Goal: Transaction & Acquisition: Purchase product/service

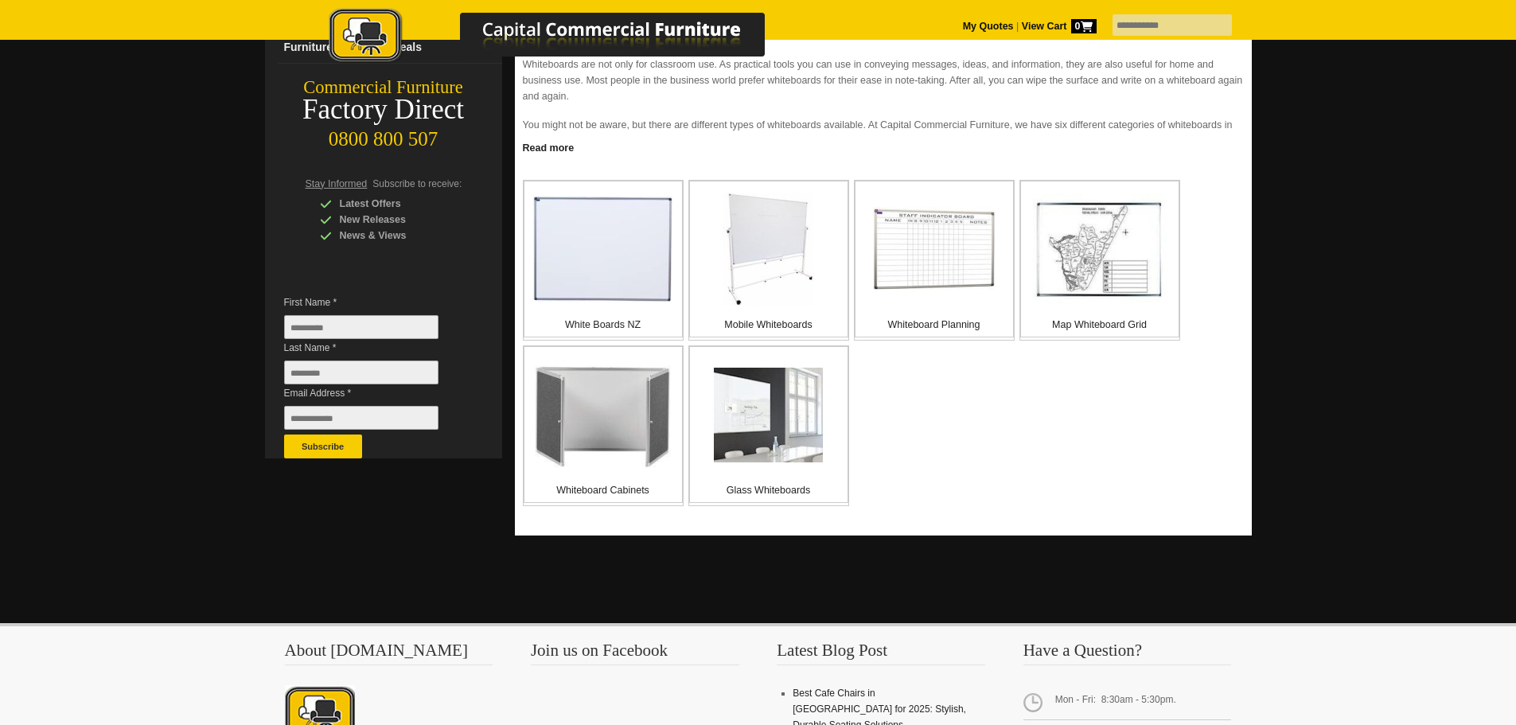
scroll to position [265, 0]
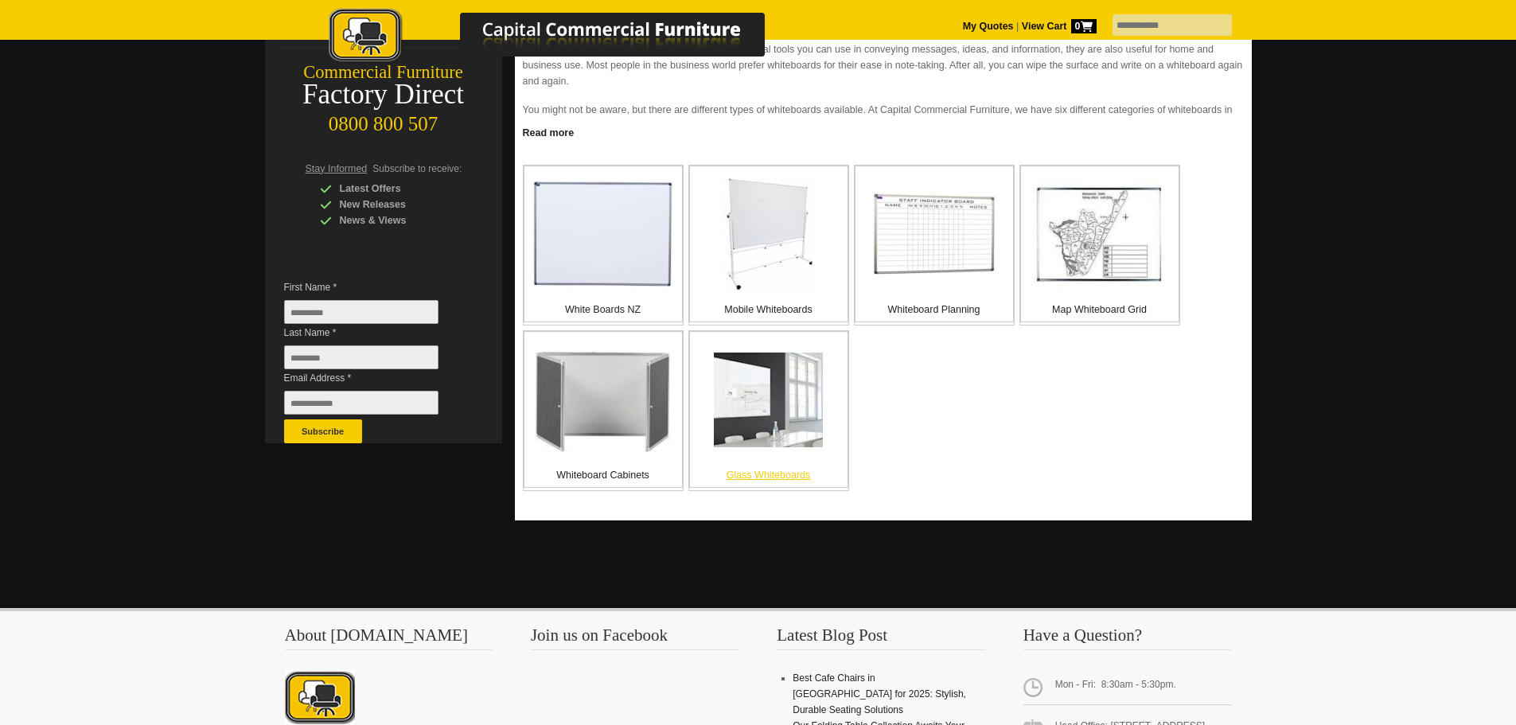
click at [773, 414] on img at bounding box center [768, 400] width 109 height 95
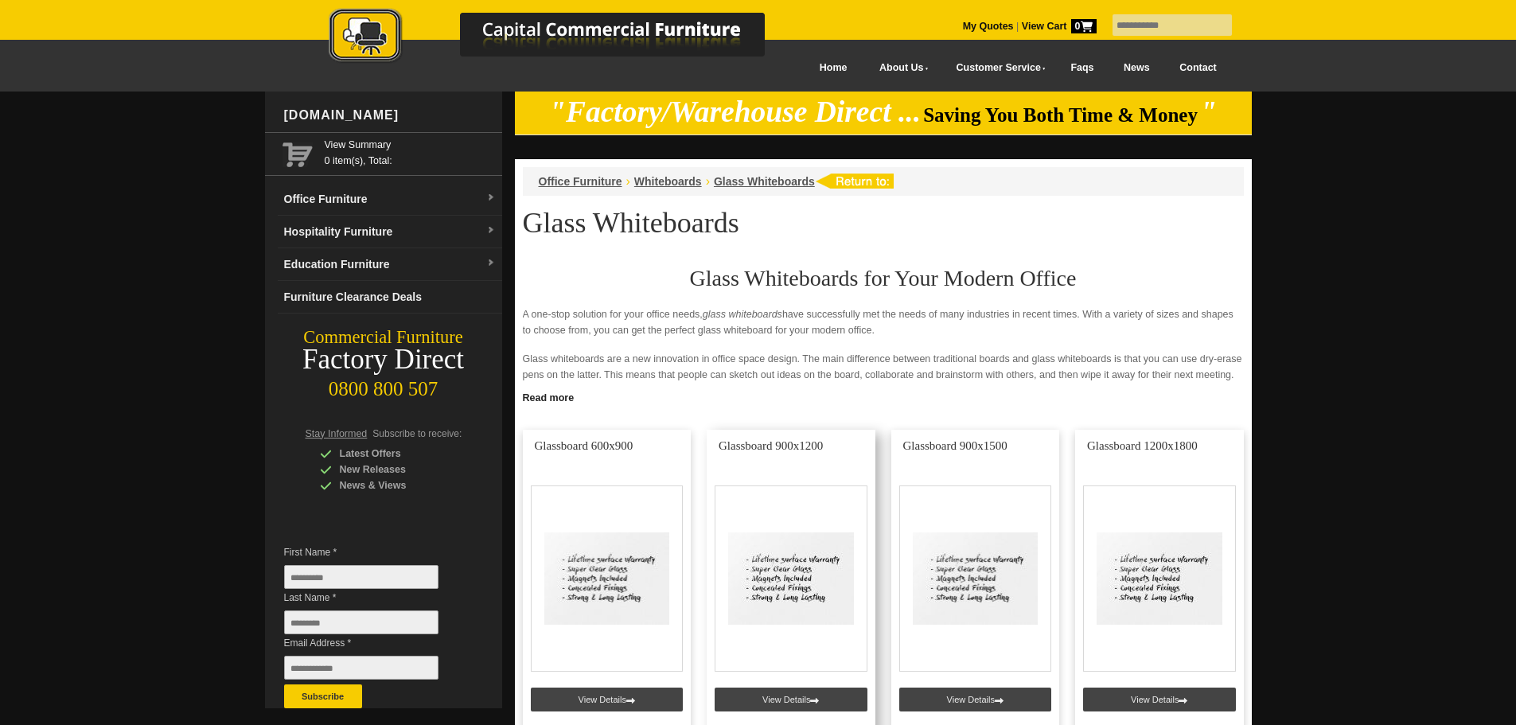
scroll to position [265, 0]
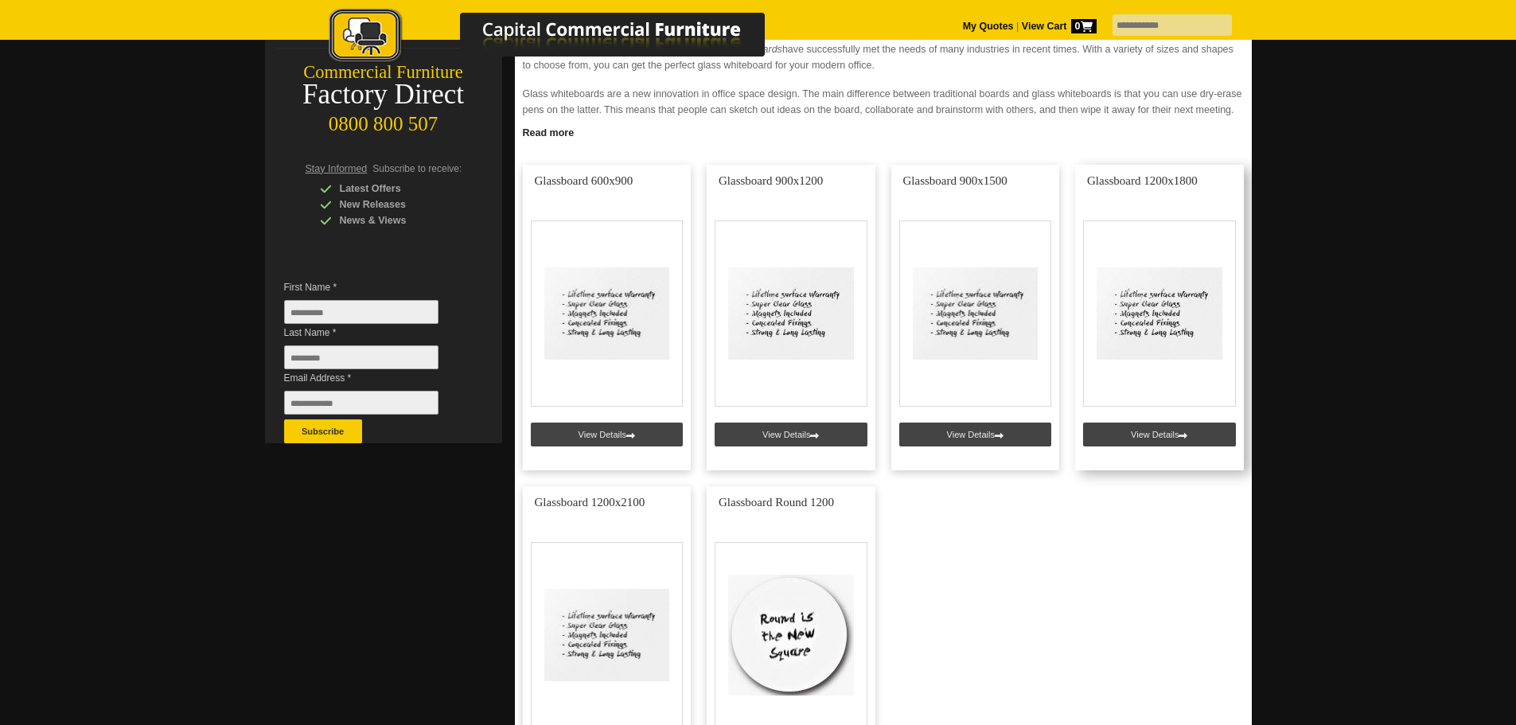
click at [1152, 430] on link at bounding box center [1159, 318] width 169 height 306
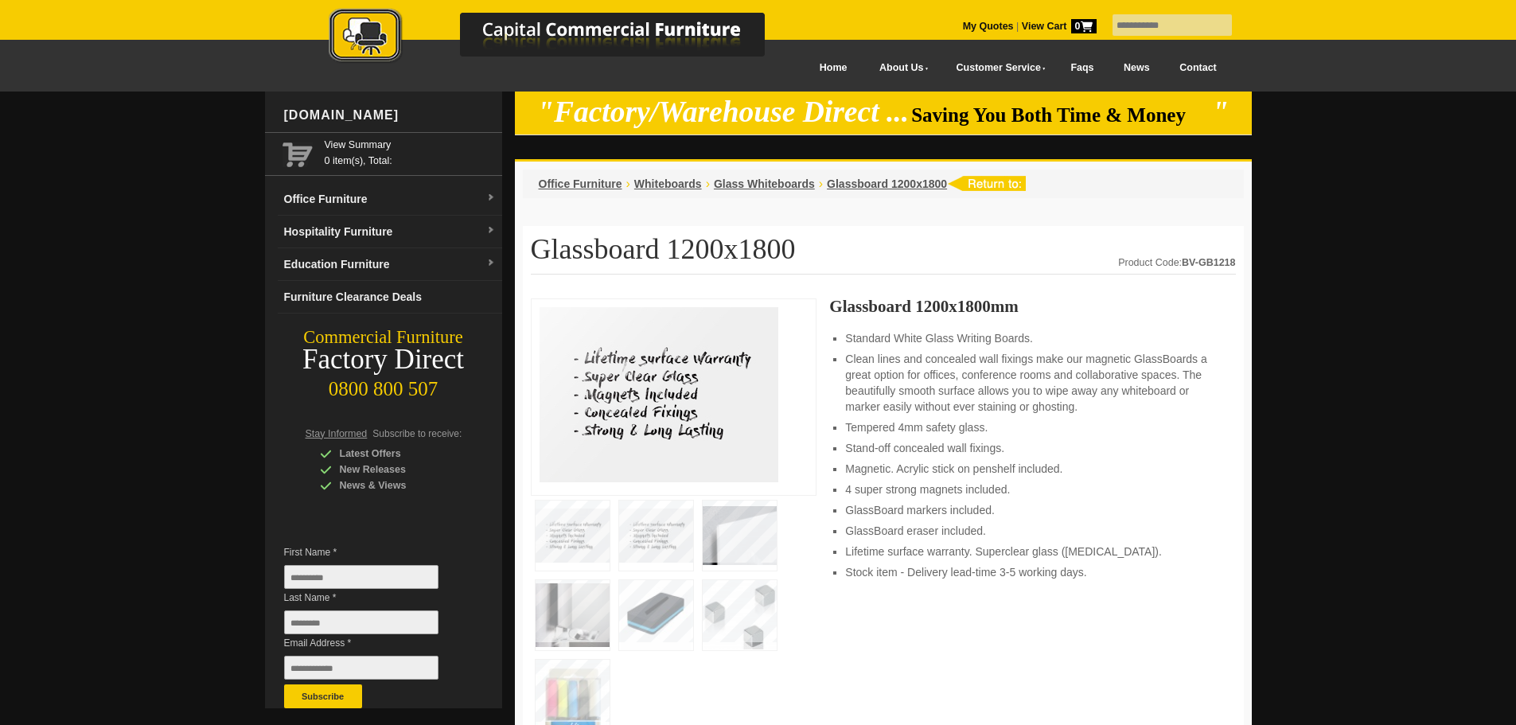
click at [746, 535] on img at bounding box center [740, 536] width 74 height 70
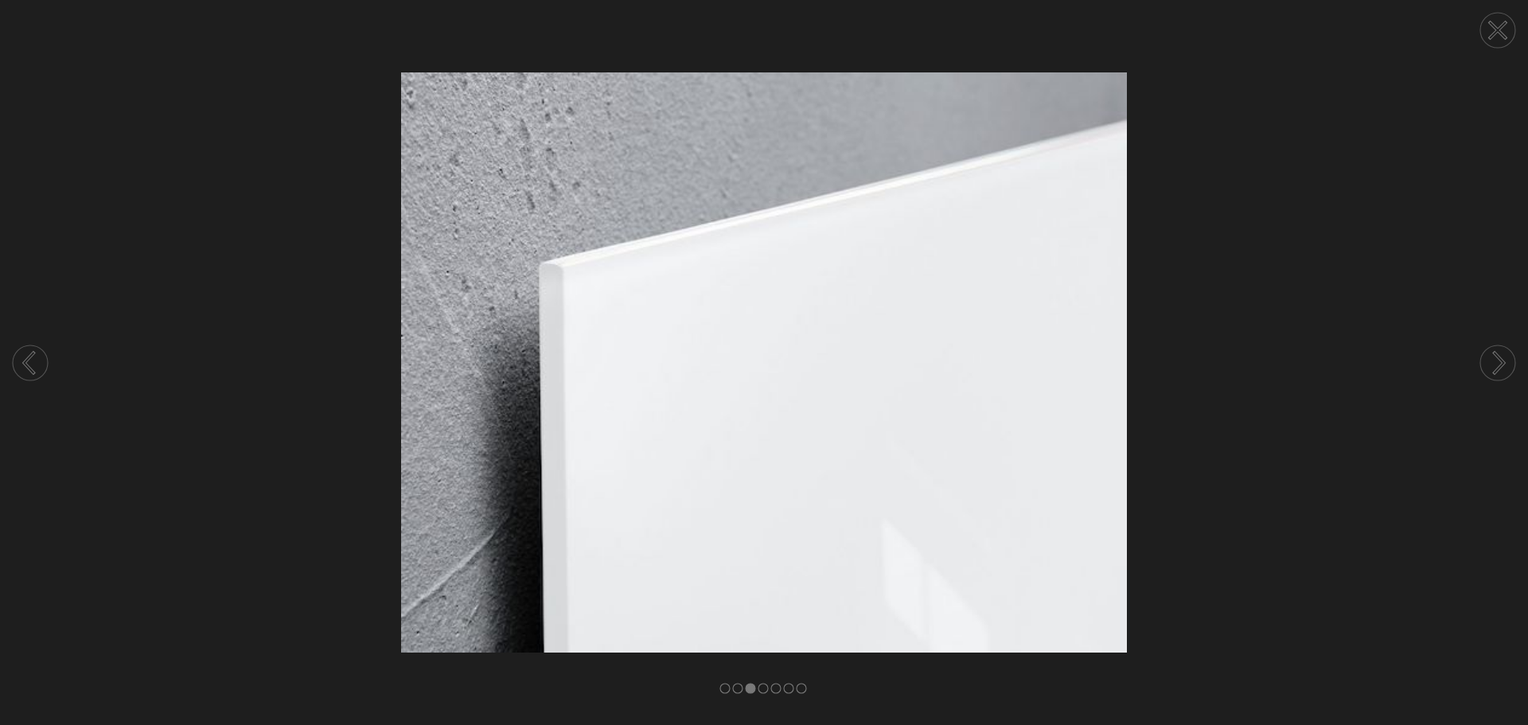
click at [1495, 362] on circle at bounding box center [1497, 362] width 35 height 35
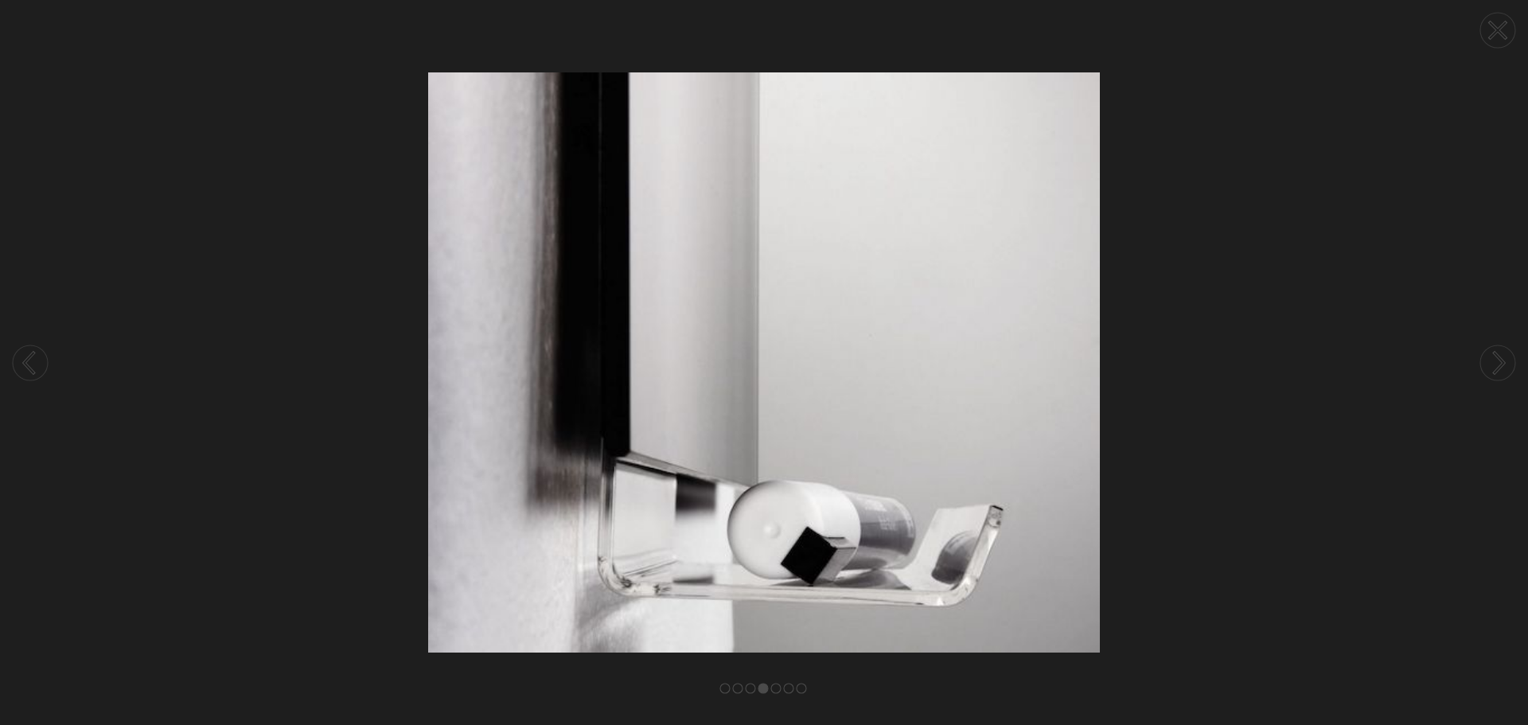
click at [1495, 362] on circle at bounding box center [1497, 362] width 35 height 35
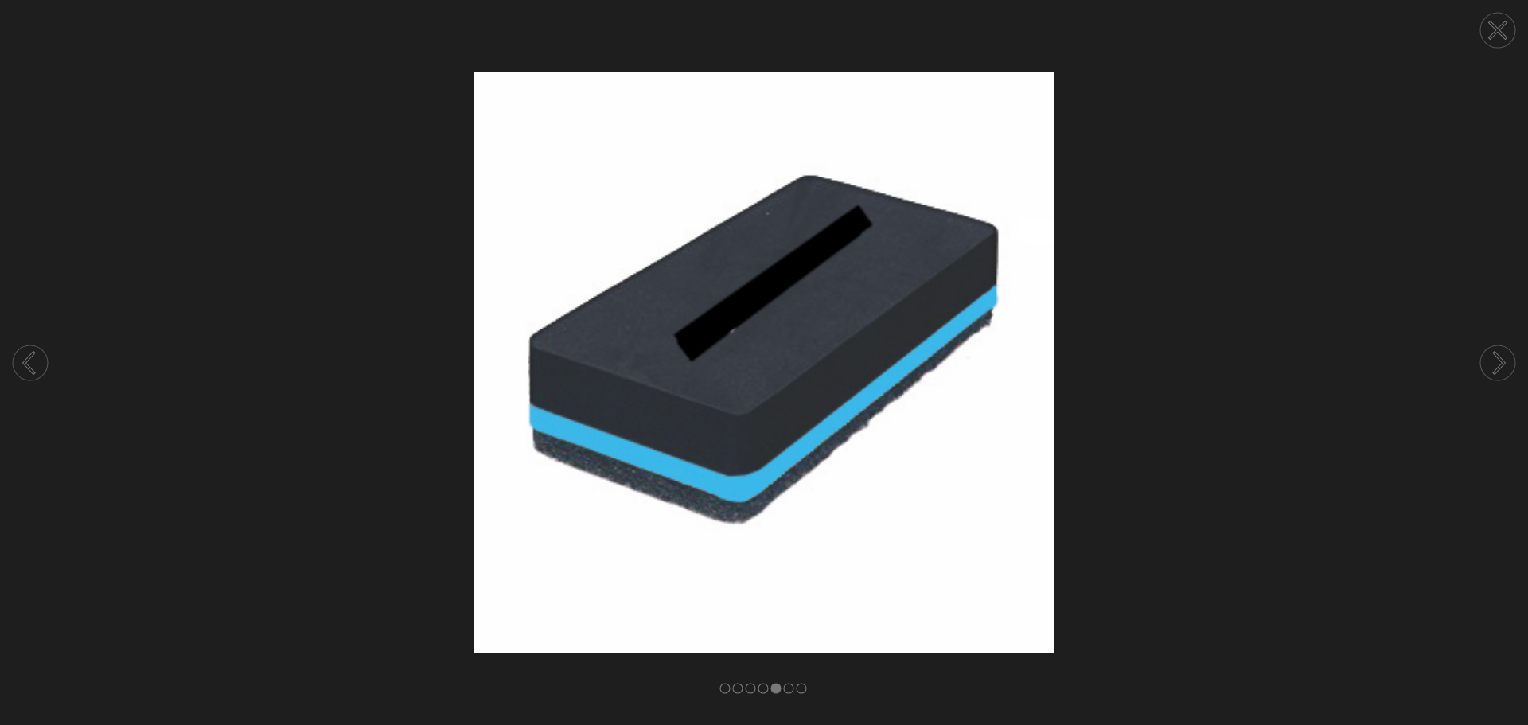
click at [1495, 362] on circle at bounding box center [1497, 362] width 35 height 35
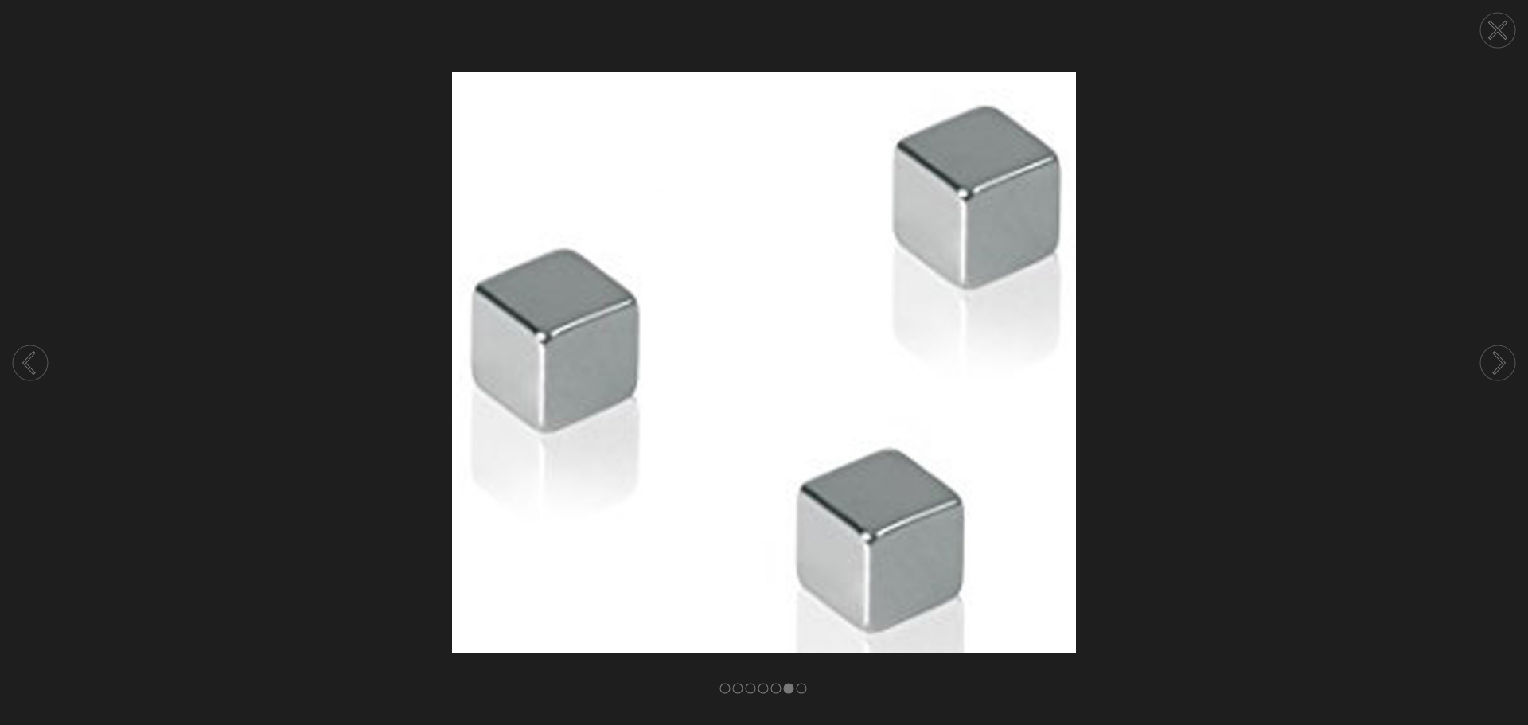
click at [1495, 362] on circle at bounding box center [1497, 362] width 35 height 35
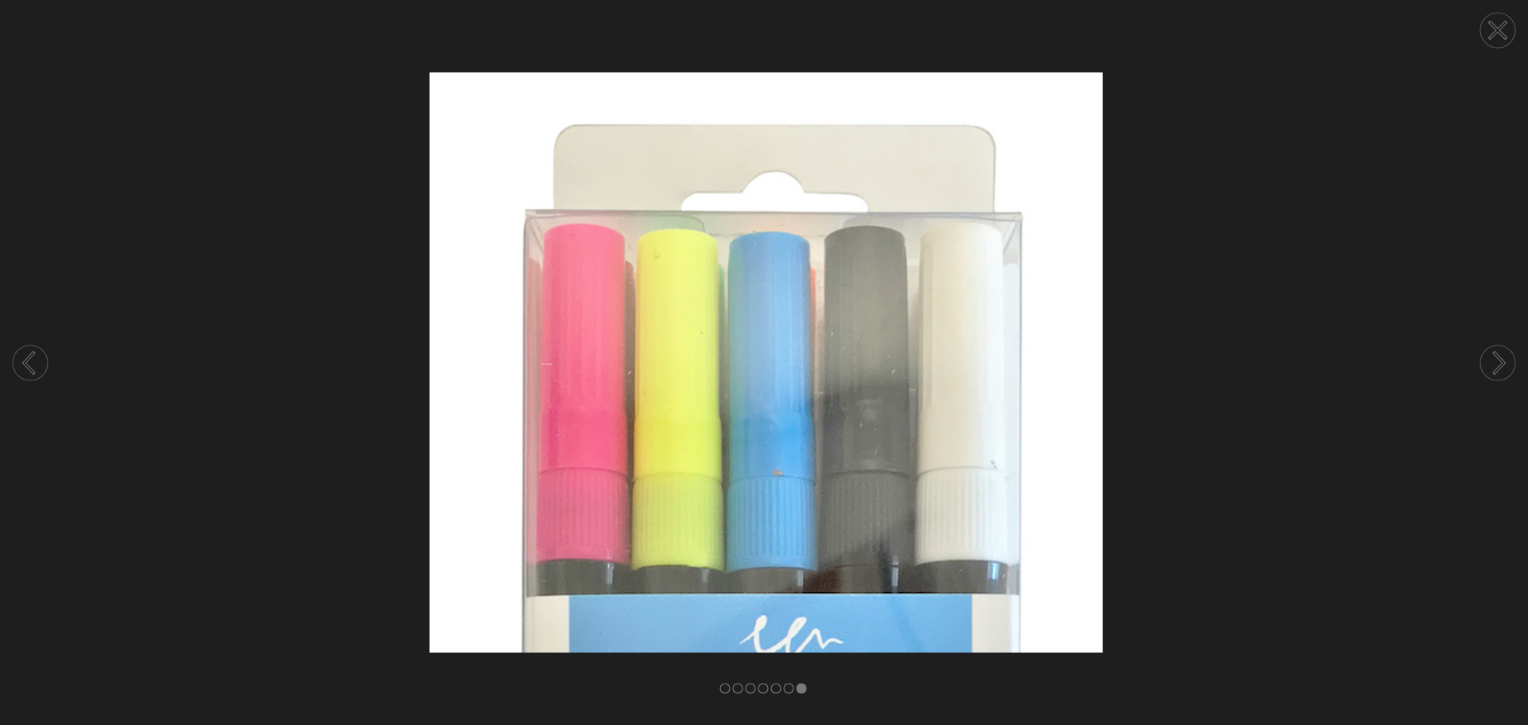
click at [1495, 362] on circle at bounding box center [1497, 362] width 35 height 35
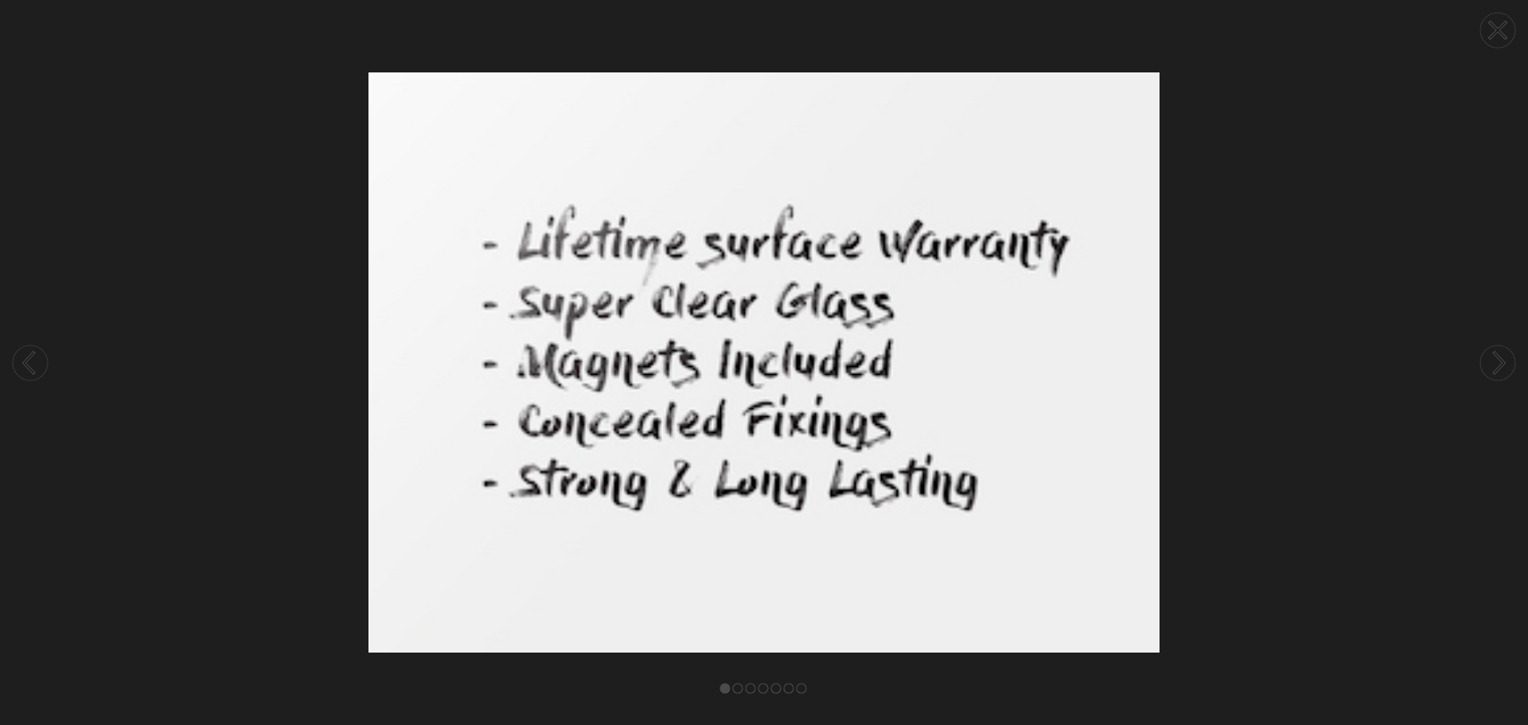
click at [1495, 362] on circle at bounding box center [1497, 362] width 35 height 35
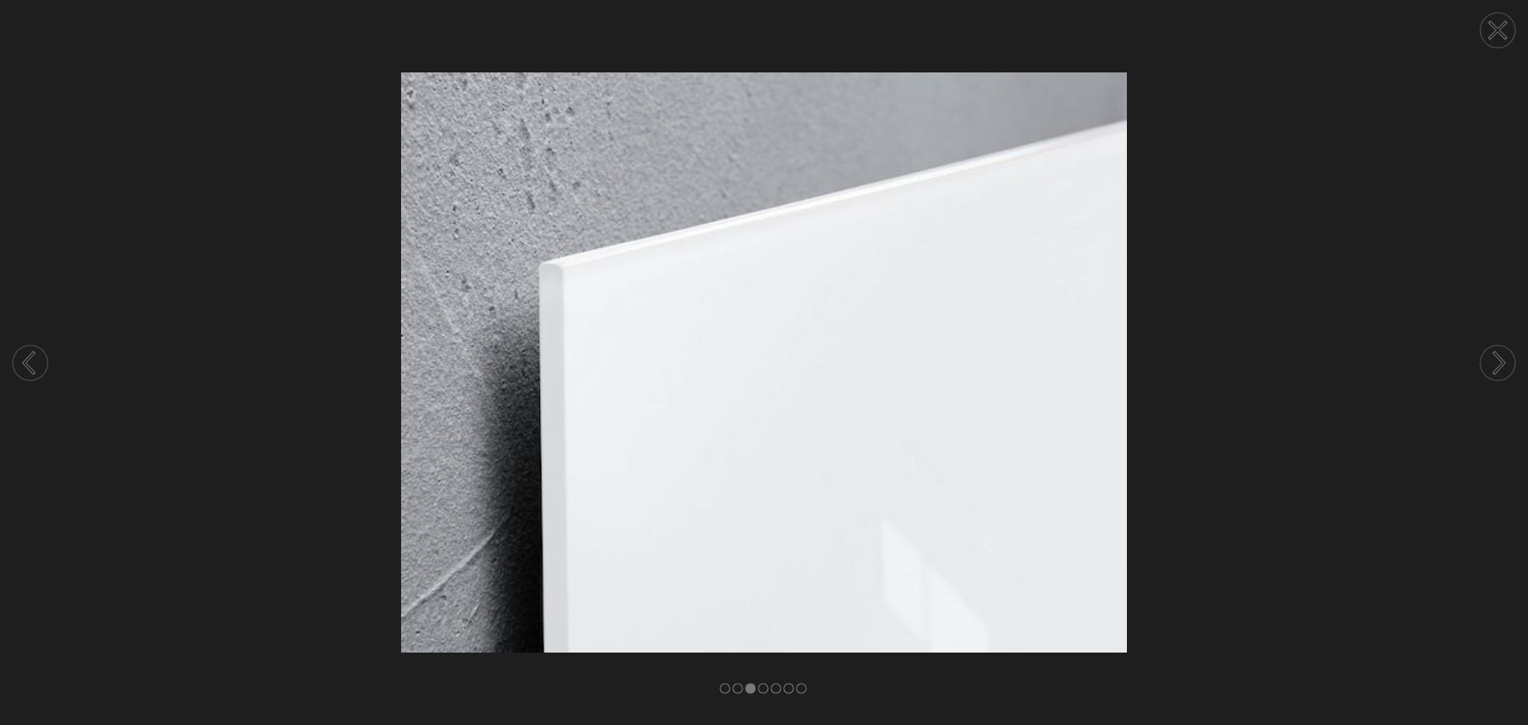
click at [1497, 27] on circle at bounding box center [1497, 30] width 35 height 35
